Goal: Go to known website: Access a specific website the user already knows

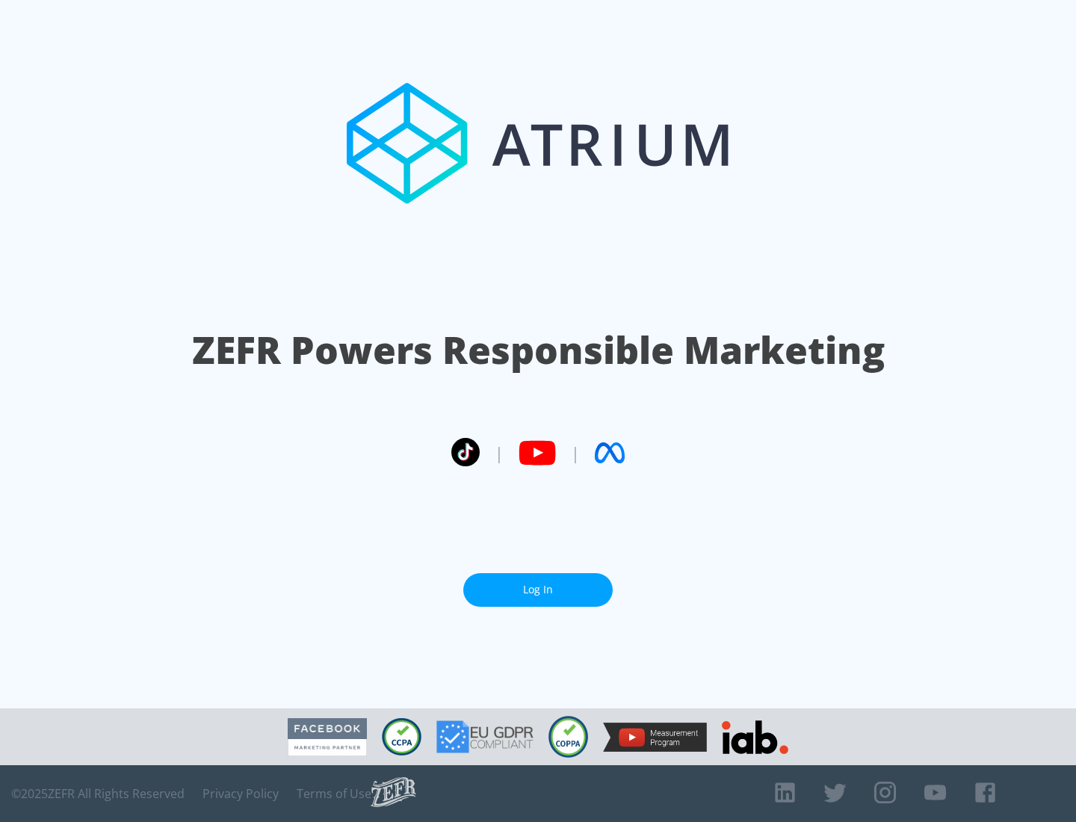
click at [538, 590] on link "Log In" at bounding box center [537, 590] width 149 height 34
